Goal: Check status: Check status

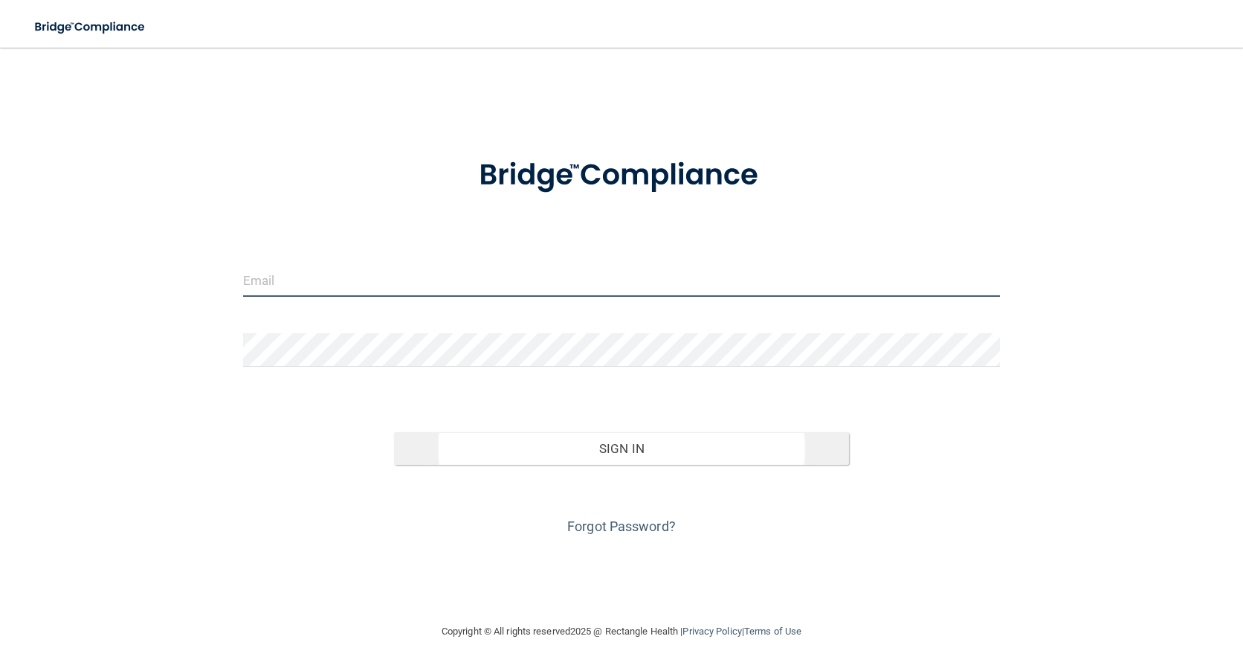
type input "[PERSON_NAME][EMAIL_ADDRESS][PERSON_NAME][DOMAIN_NAME]"
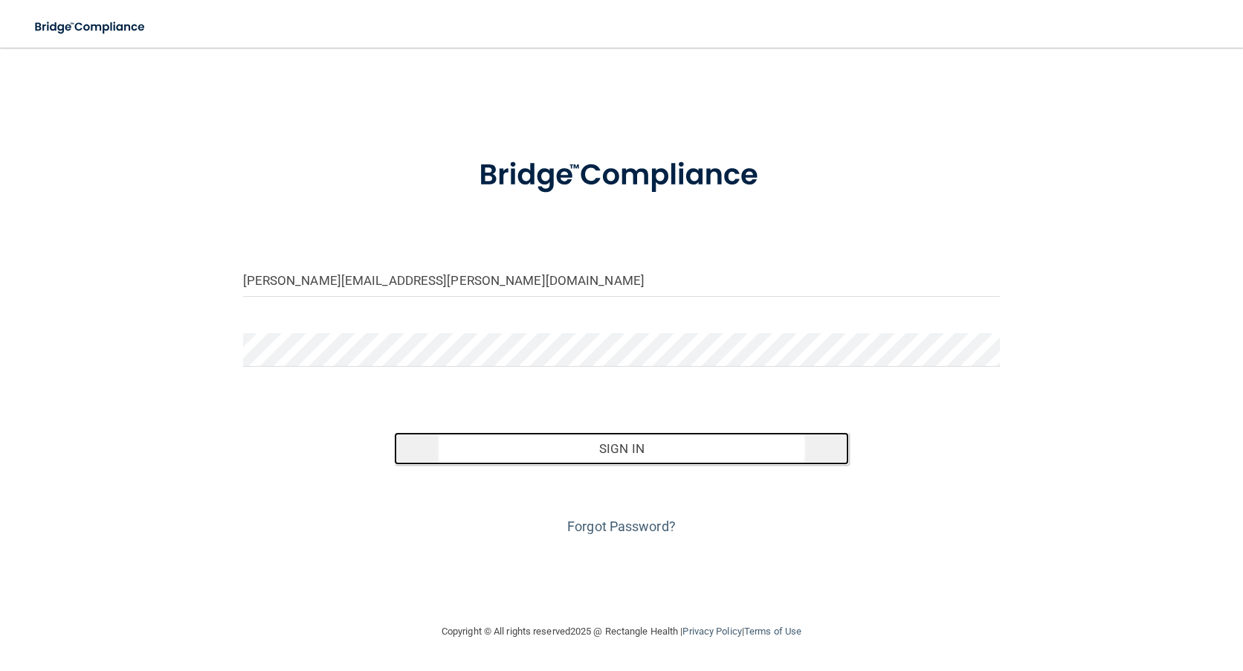
click at [625, 450] on button "Sign In" at bounding box center [621, 448] width 454 height 33
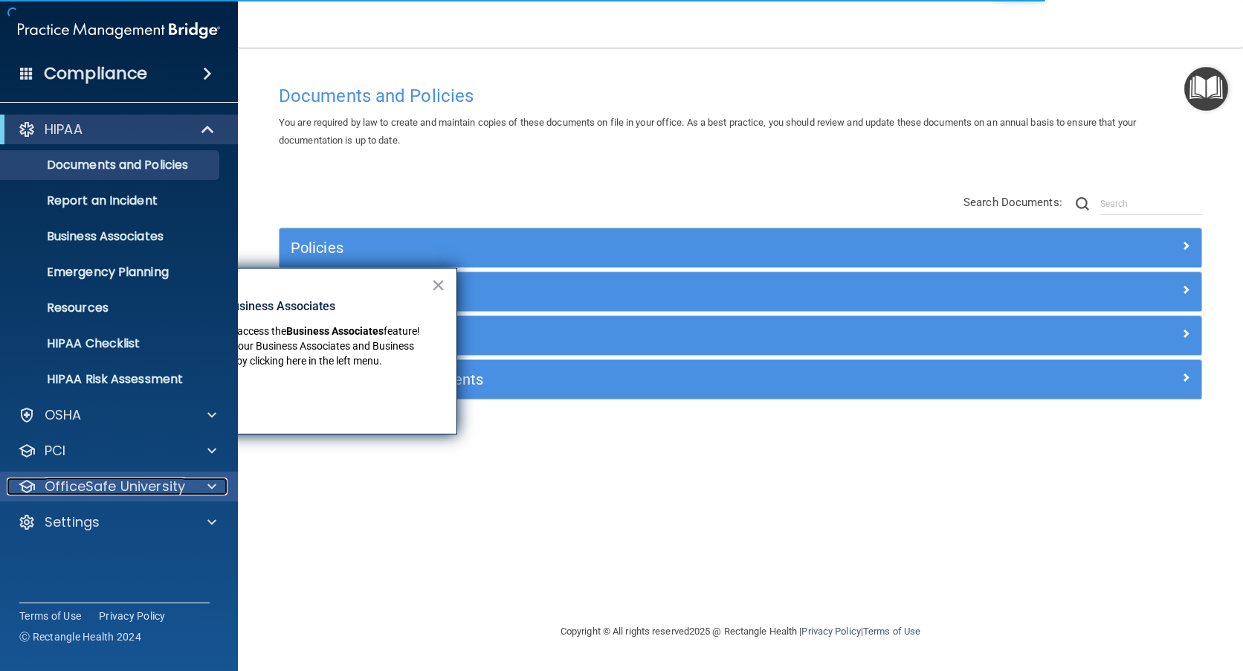
click at [87, 479] on p "OfficeSafe University" at bounding box center [115, 486] width 140 height 18
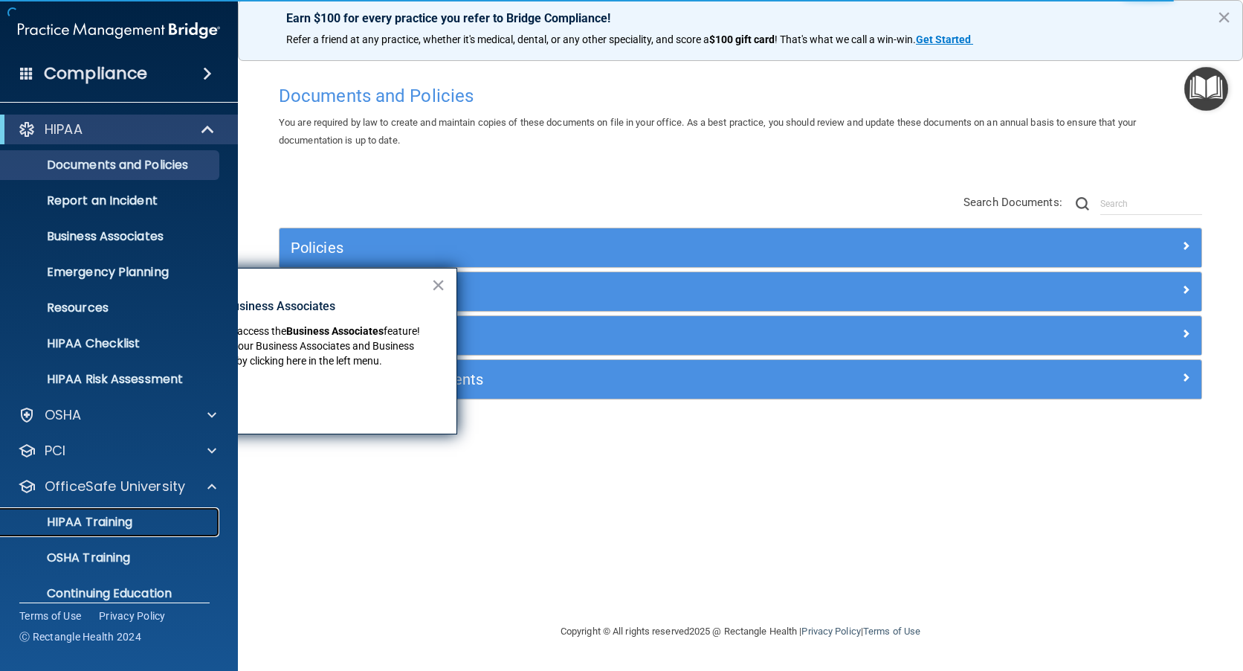
click at [94, 523] on p "HIPAA Training" at bounding box center [71, 521] width 123 height 15
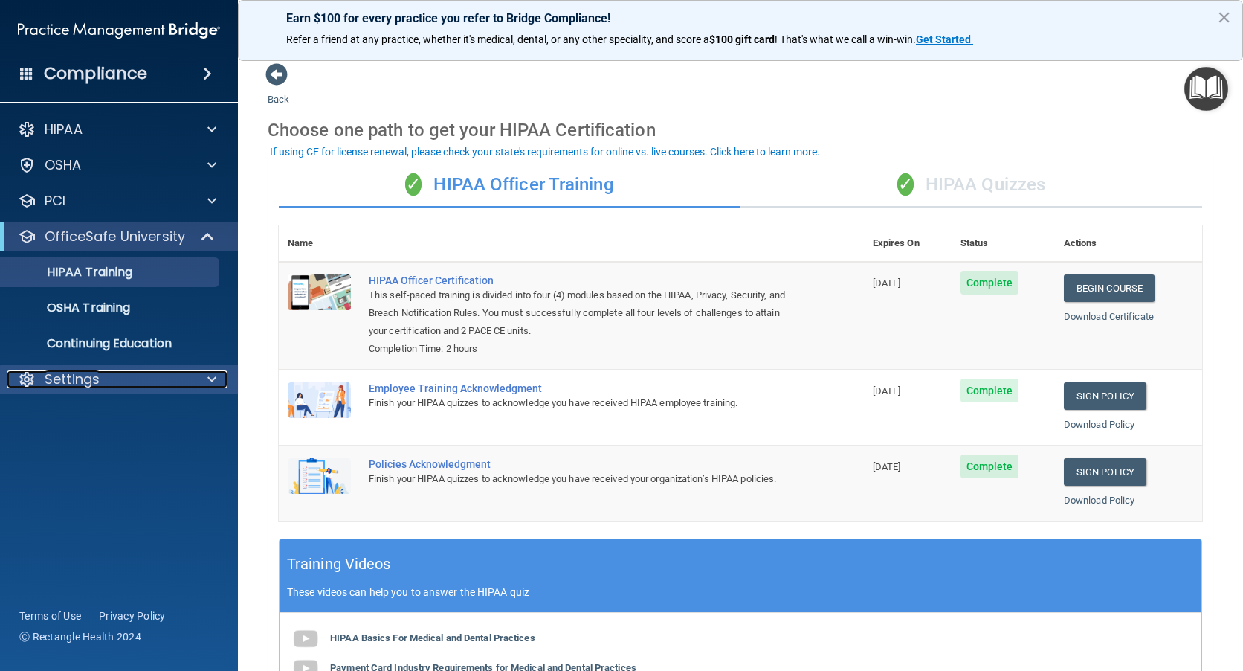
click at [74, 370] on p "Settings" at bounding box center [72, 379] width 55 height 18
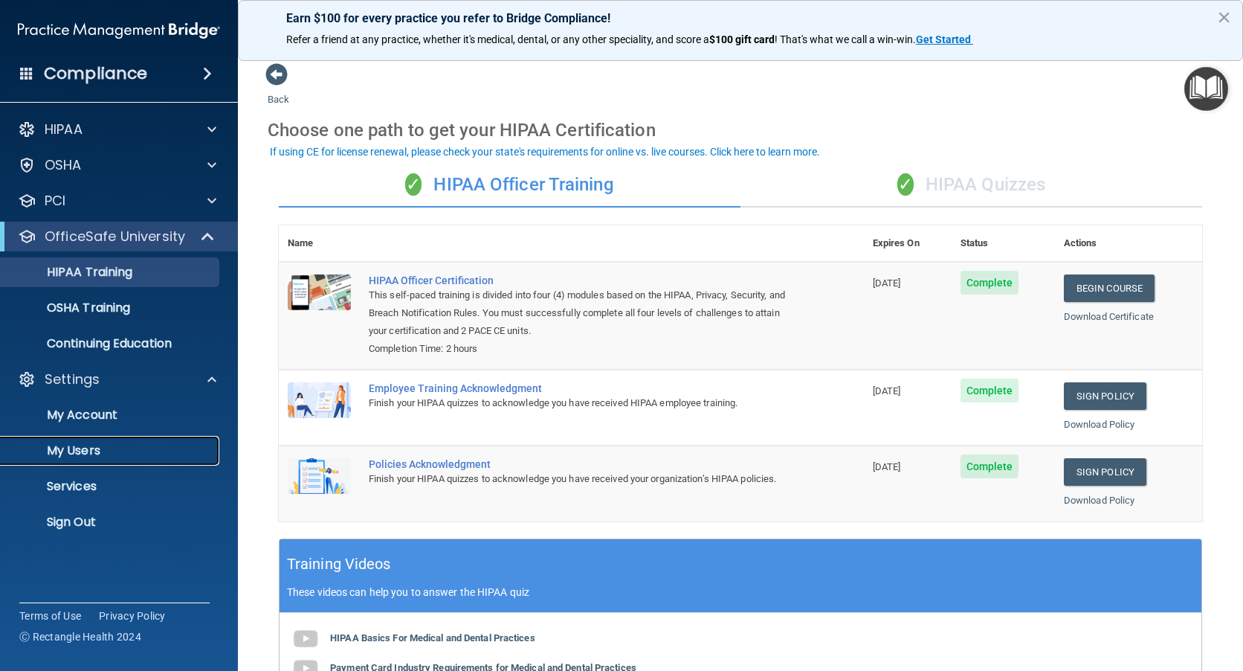
click at [68, 459] on link "My Users" at bounding box center [102, 451] width 234 height 30
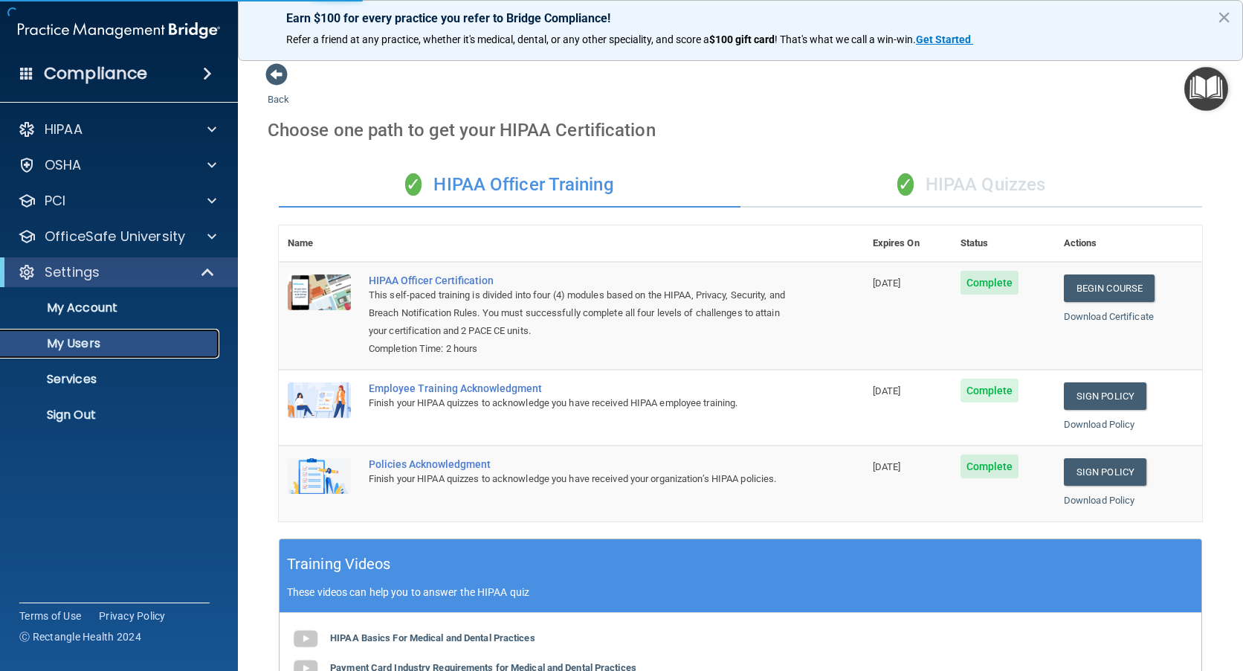
select select "20"
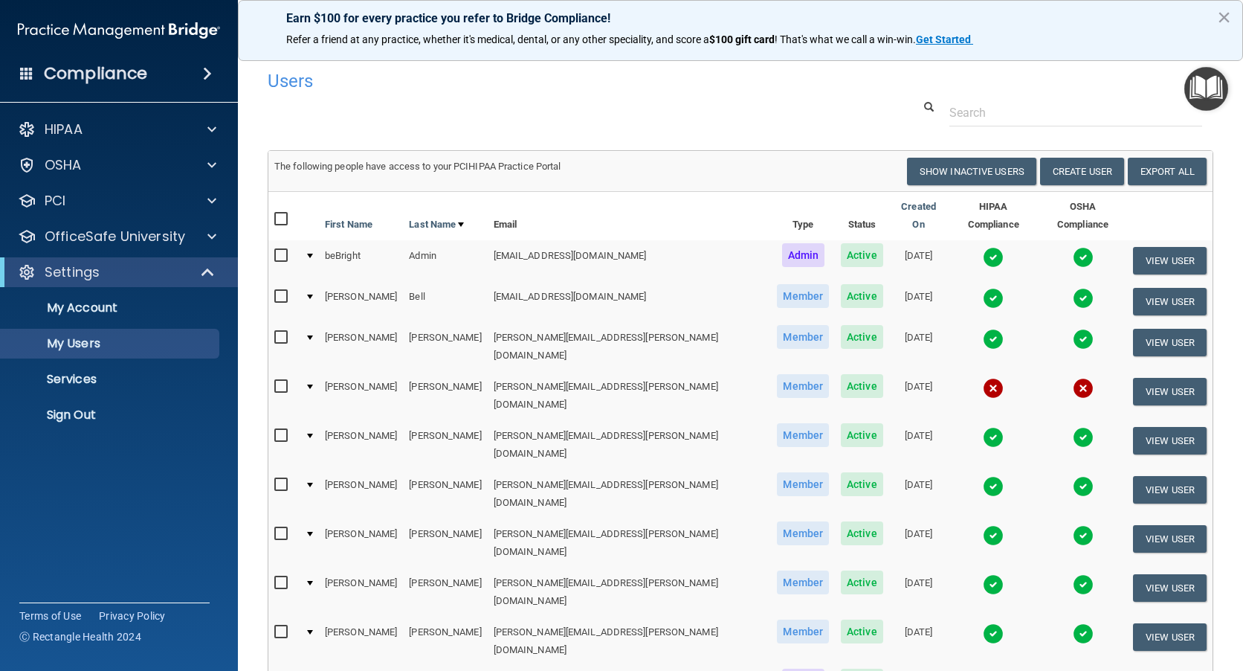
click at [983, 329] on img at bounding box center [993, 339] width 21 height 21
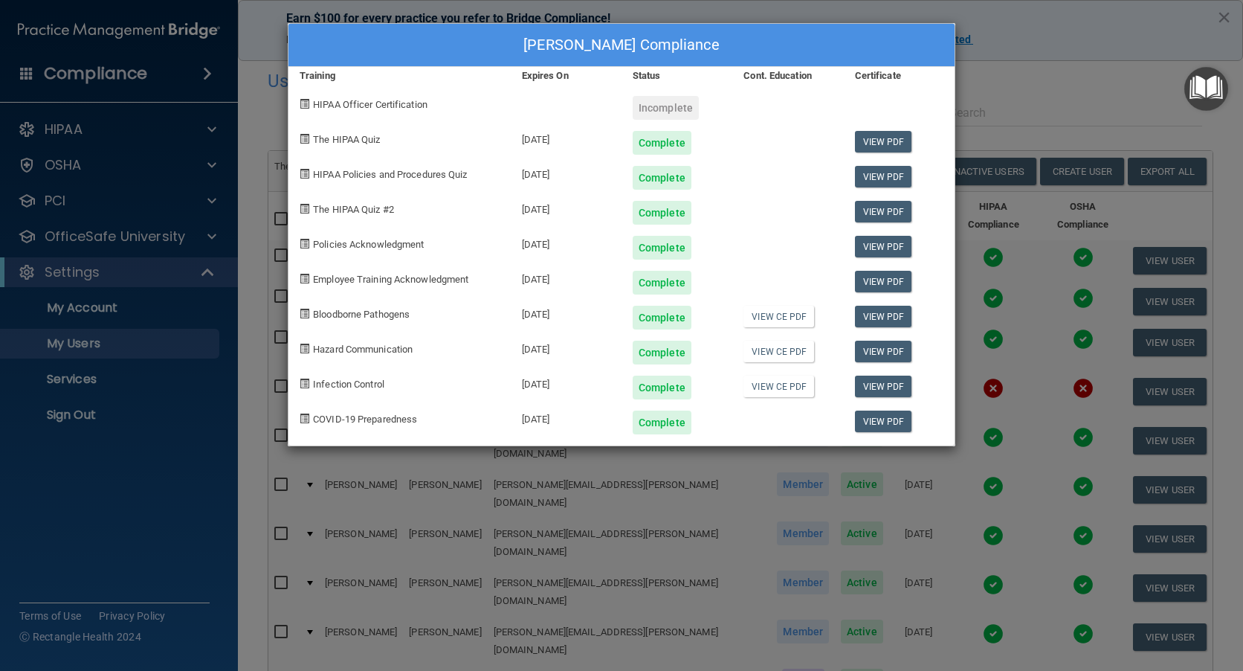
click at [996, 103] on div "[PERSON_NAME] Compliance Training Expires On Status Cont. Education Certificate…" at bounding box center [621, 335] width 1243 height 671
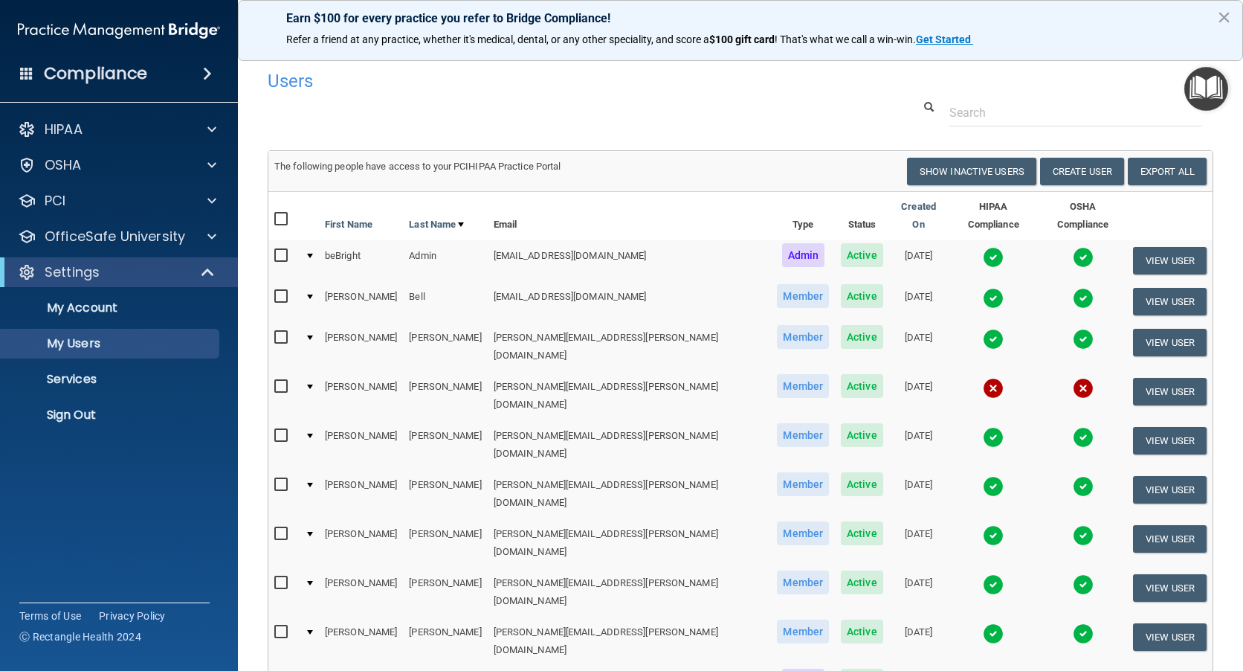
click at [1073, 329] on img at bounding box center [1083, 339] width 21 height 21
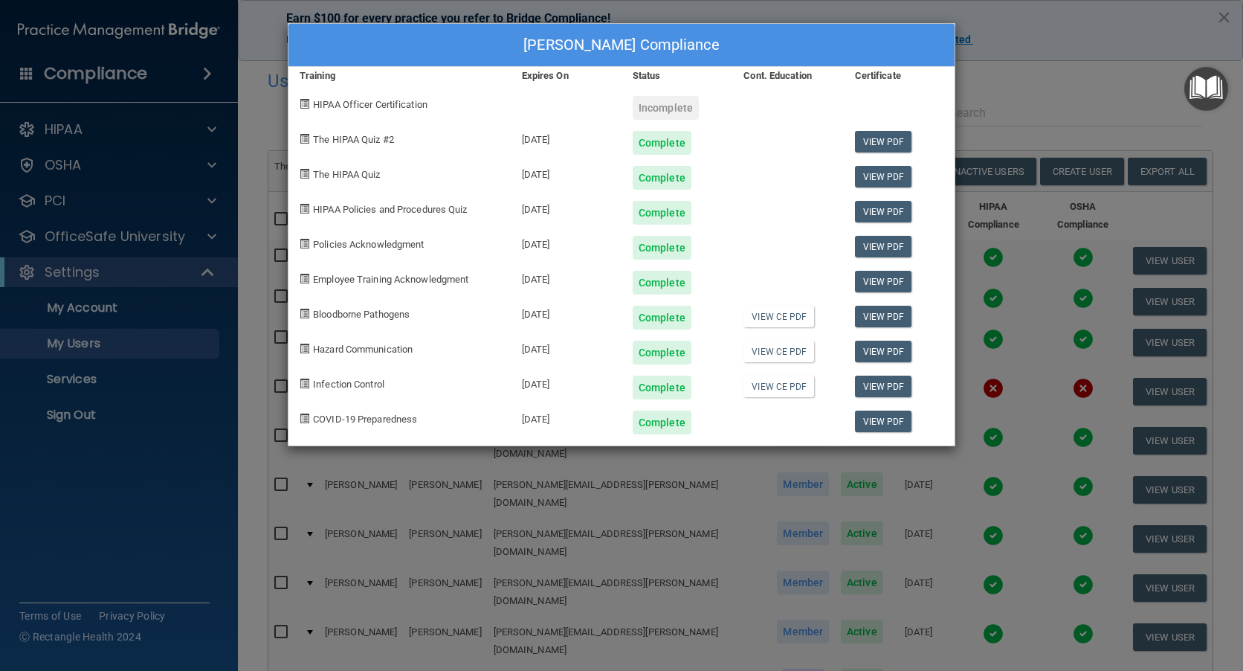
click at [1021, 109] on div "[PERSON_NAME] Compliance Training Expires On Status Cont. Education Certificate…" at bounding box center [621, 335] width 1243 height 671
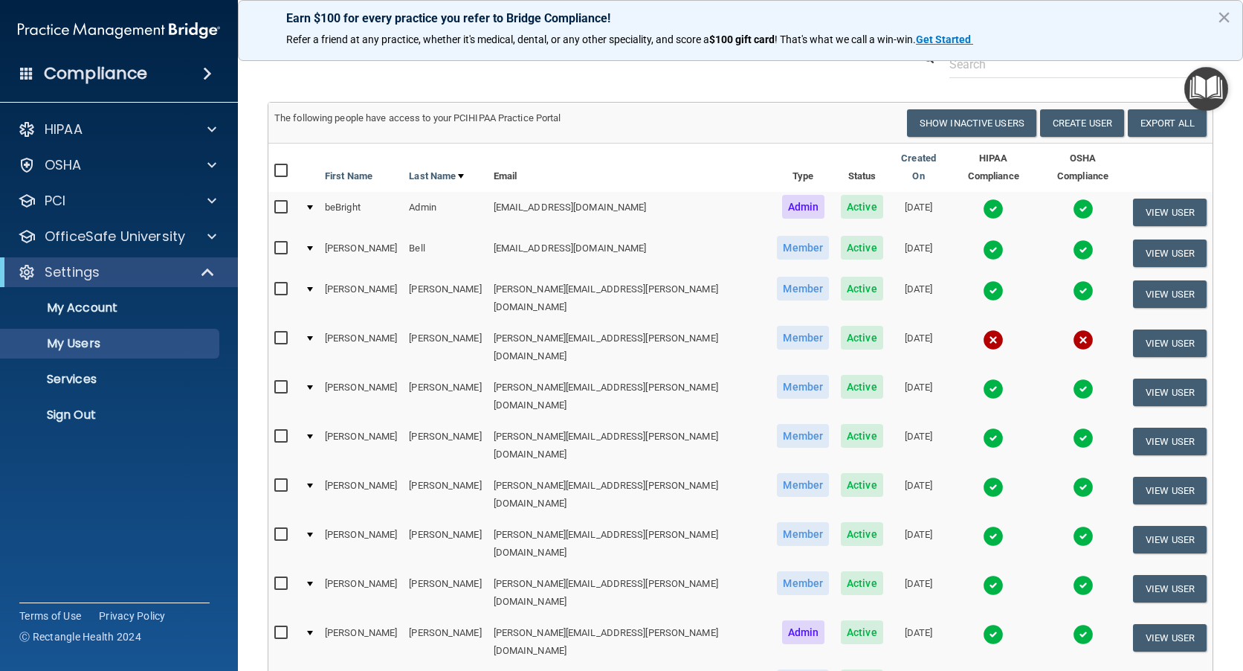
scroll to position [74, 0]
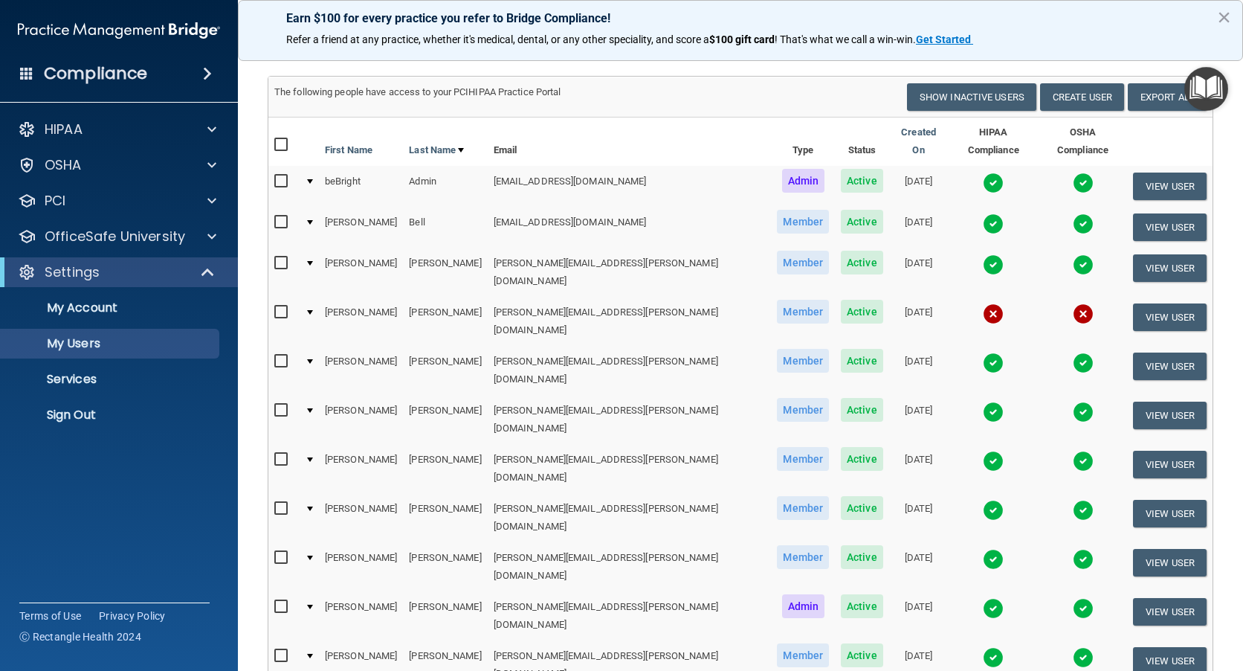
click at [983, 401] on img at bounding box center [993, 411] width 21 height 21
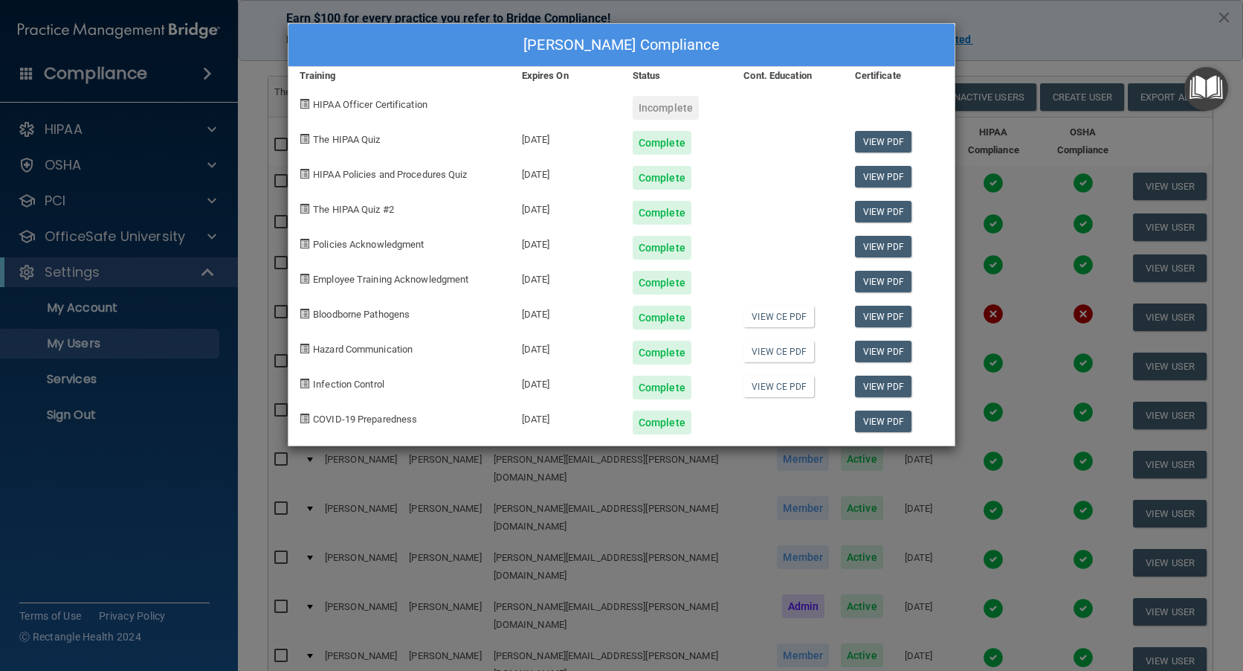
click at [1039, 32] on div "[PERSON_NAME] Compliance Training Expires On Status Cont. Education Certificate…" at bounding box center [621, 335] width 1243 height 671
